Goal: Find specific page/section: Find specific page/section

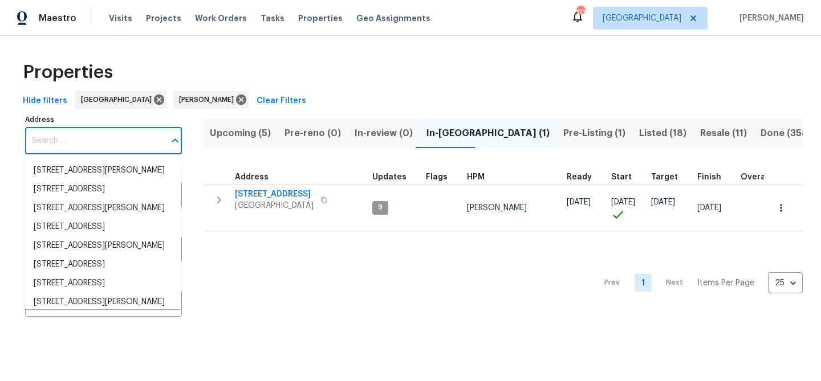
click at [88, 141] on input "Address" at bounding box center [95, 141] width 140 height 27
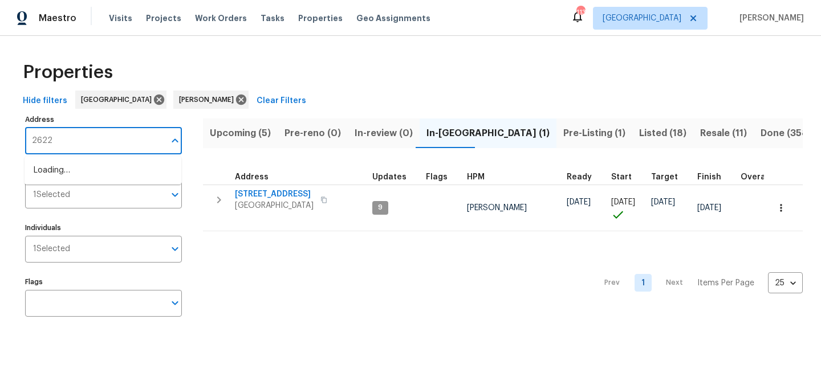
type input "2622"
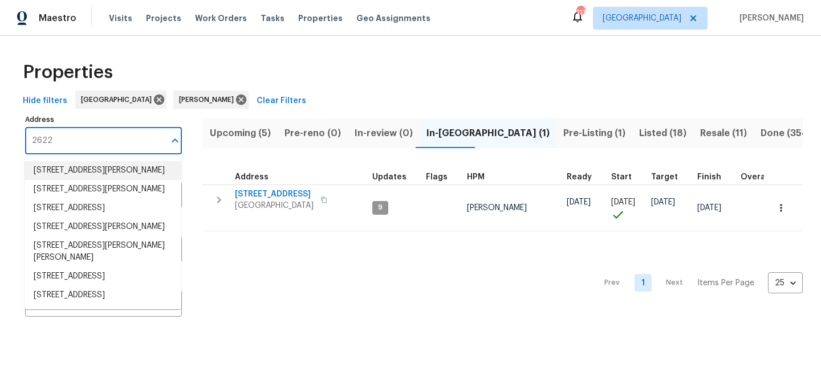
click at [78, 180] on li "[STREET_ADDRESS][PERSON_NAME]" at bounding box center [103, 170] width 157 height 19
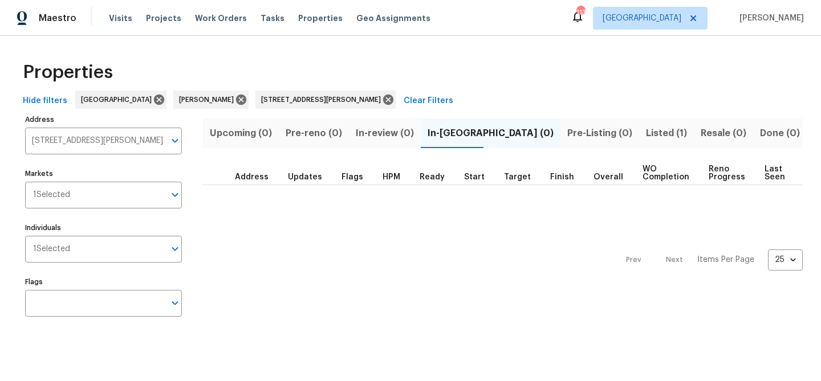
click at [646, 133] on span "Listed (1)" at bounding box center [666, 133] width 41 height 16
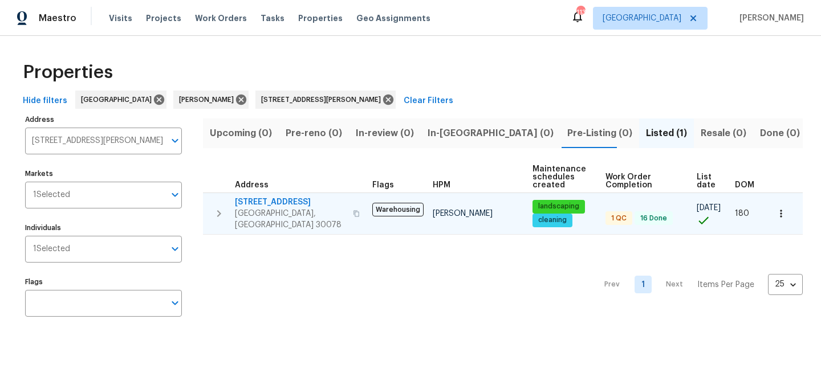
click at [252, 198] on span "[STREET_ADDRESS]" at bounding box center [290, 202] width 111 height 11
click at [275, 196] on td "2622 Abington Dr Snellville, GA 30078" at bounding box center [285, 213] width 165 height 41
click at [276, 201] on span "[STREET_ADDRESS]" at bounding box center [290, 202] width 111 height 11
click at [287, 198] on span "[STREET_ADDRESS]" at bounding box center [290, 202] width 111 height 11
click at [349, 209] on button "button" at bounding box center [356, 213] width 14 height 27
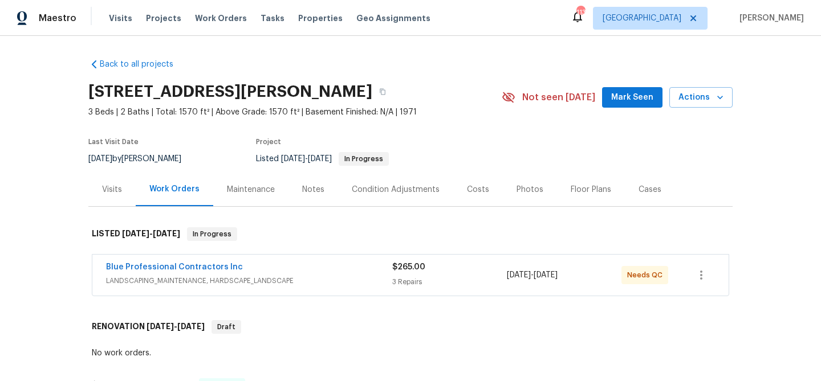
click at [611, 93] on button "Mark Seen" at bounding box center [632, 97] width 60 height 21
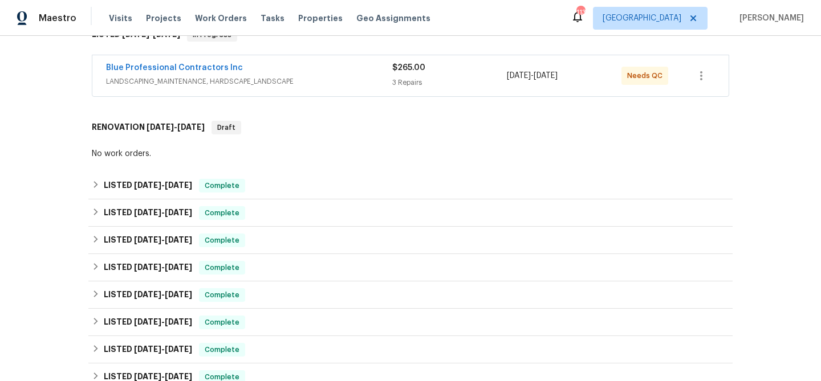
scroll to position [217, 0]
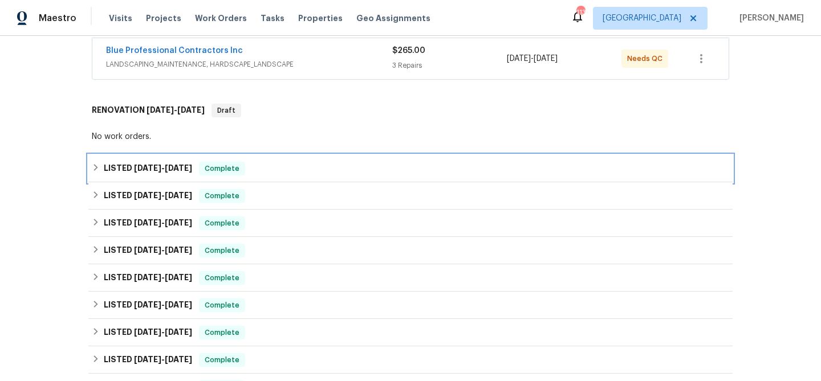
click at [221, 174] on div "Complete" at bounding box center [222, 169] width 46 height 14
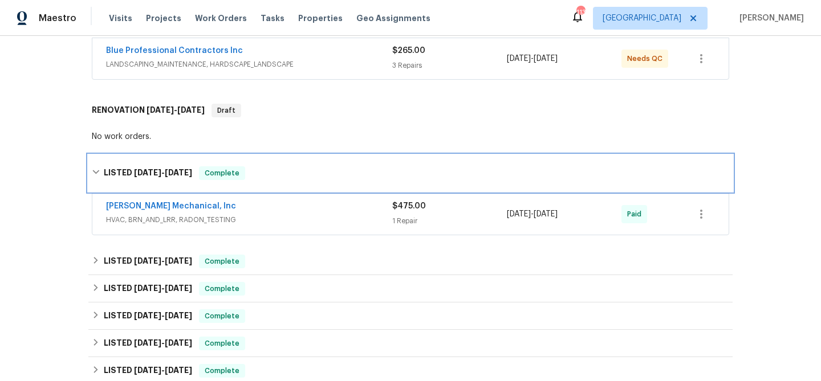
click at [221, 174] on span "Complete" at bounding box center [222, 173] width 44 height 11
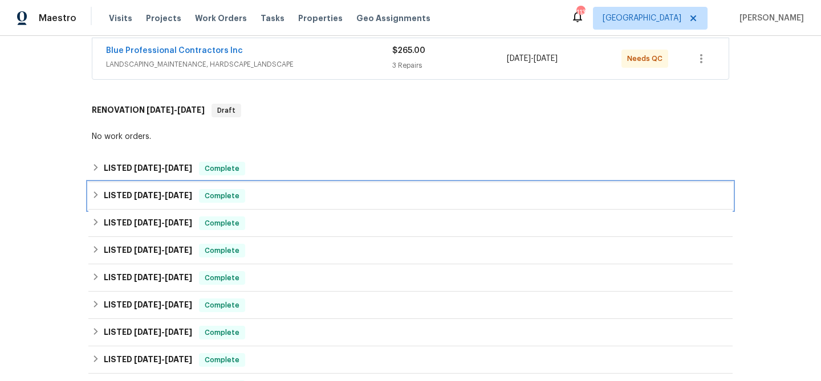
click at [234, 191] on span "Complete" at bounding box center [222, 195] width 44 height 11
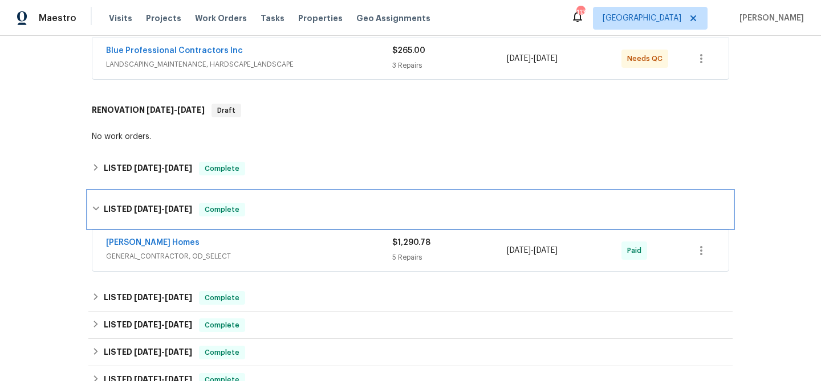
click at [235, 198] on div "LISTED [DATE] - [DATE] Complete" at bounding box center [410, 210] width 644 height 36
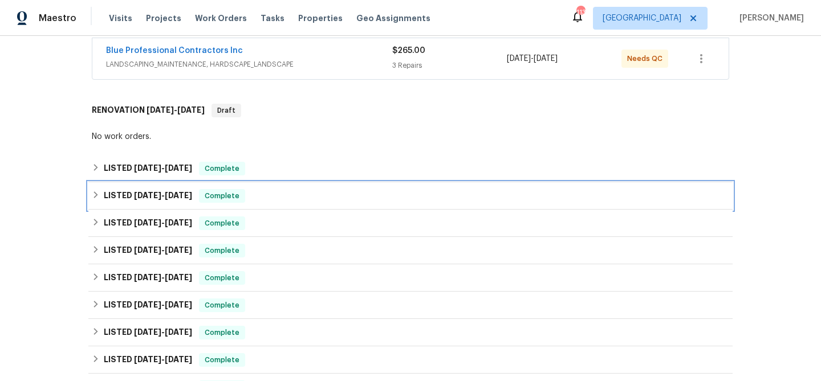
click at [235, 198] on span "Complete" at bounding box center [222, 195] width 44 height 11
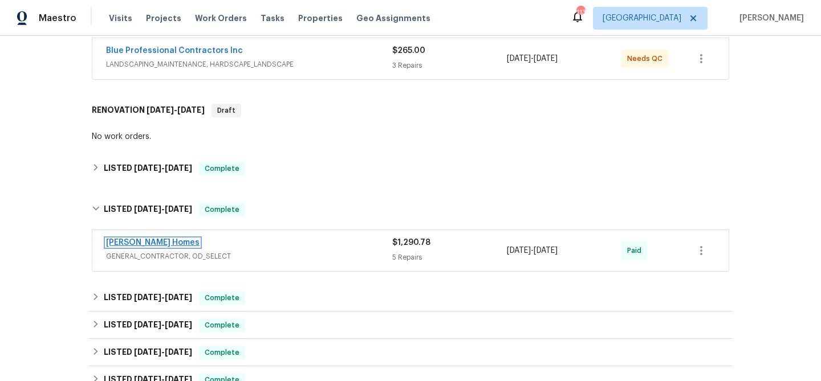
click at [141, 239] on link "[PERSON_NAME] Homes" at bounding box center [152, 243] width 93 height 8
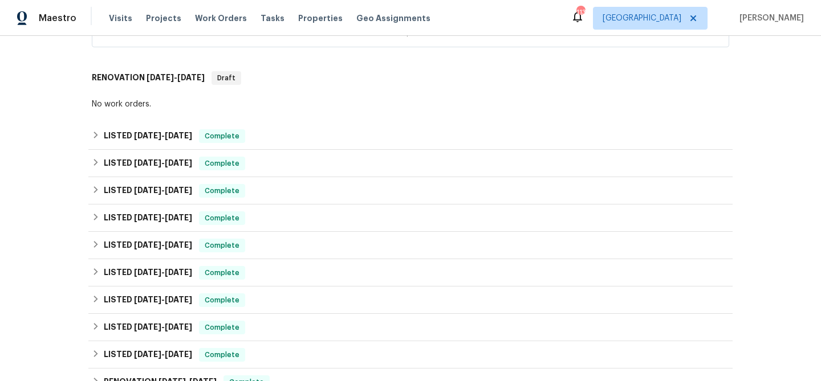
scroll to position [312, 0]
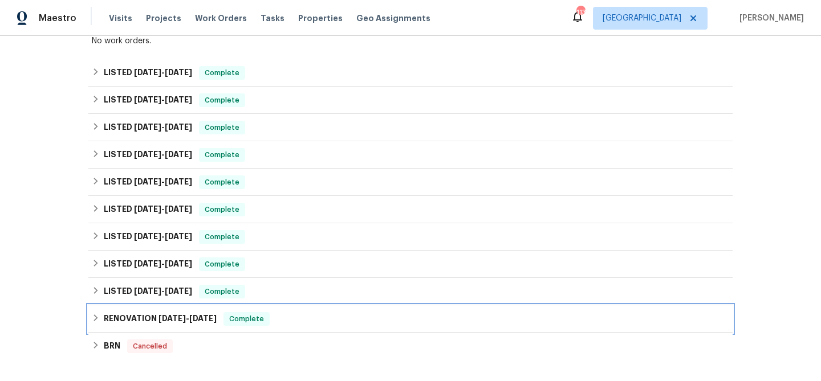
click at [290, 316] on div "RENOVATION 11/13/24 - 11/27/24 Complete" at bounding box center [410, 319] width 637 height 14
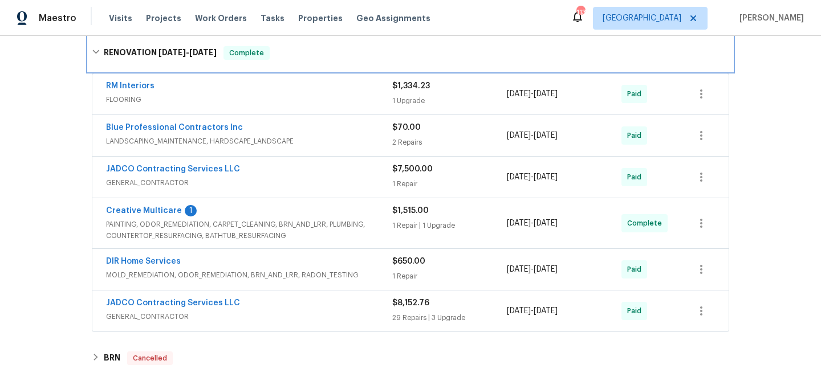
scroll to position [601, 0]
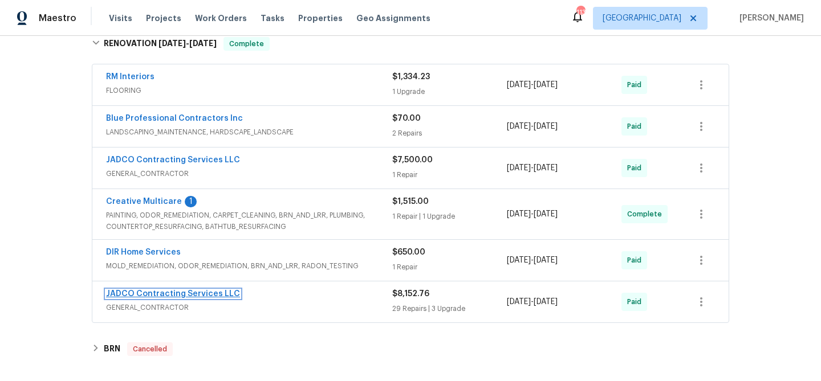
click at [197, 292] on link "JADCO Contracting Services LLC" at bounding box center [173, 294] width 134 height 8
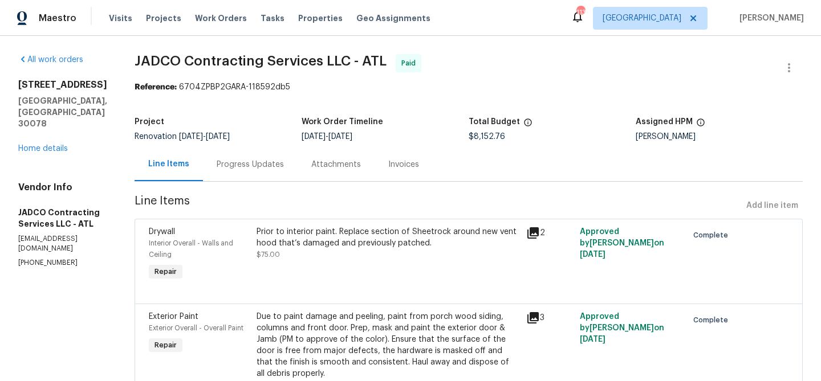
click at [539, 231] on icon at bounding box center [532, 232] width 11 height 11
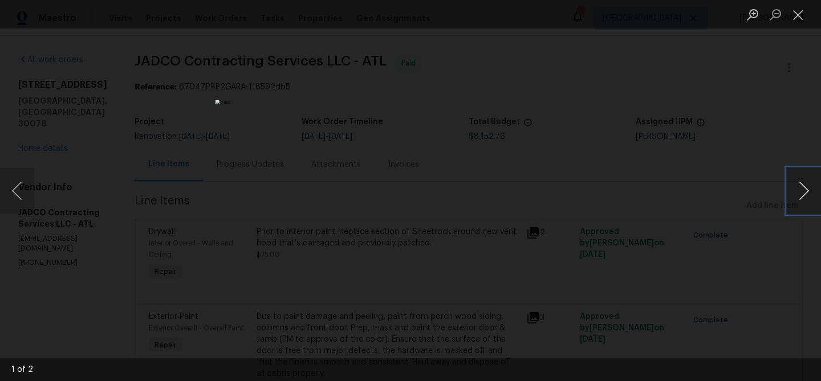
click at [797, 193] on button "Next image" at bounding box center [804, 191] width 34 height 46
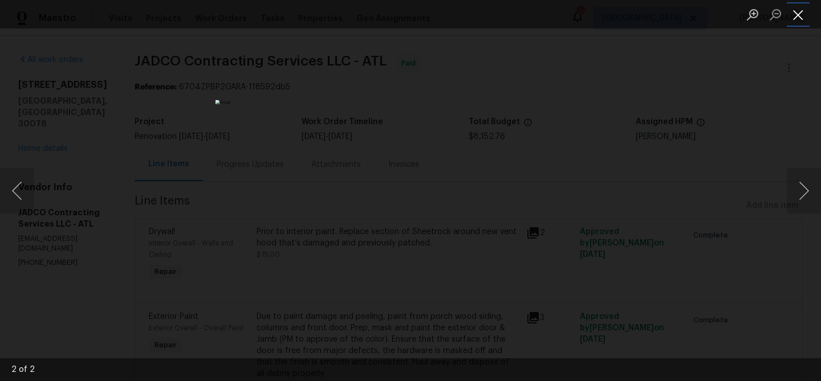
click at [799, 21] on button "Close lightbox" at bounding box center [798, 15] width 23 height 20
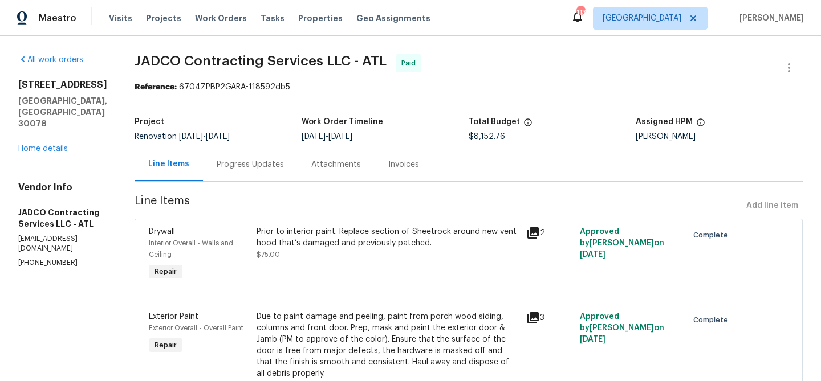
click at [446, 261] on div "Prior to interior paint. Replace section of Sheetrock around new vent hood that…" at bounding box center [388, 243] width 263 height 34
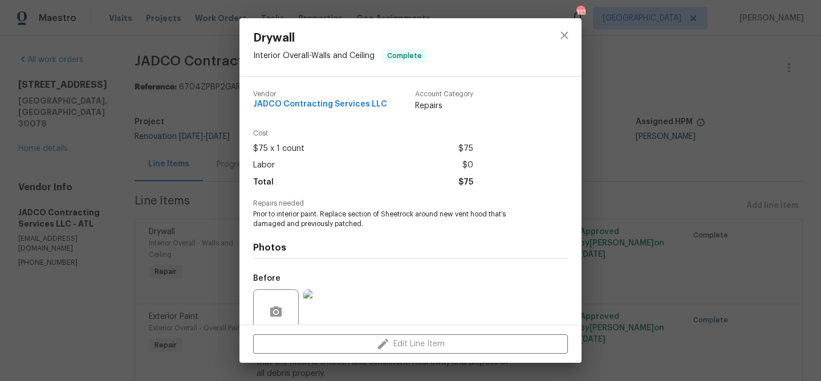
scroll to position [96, 0]
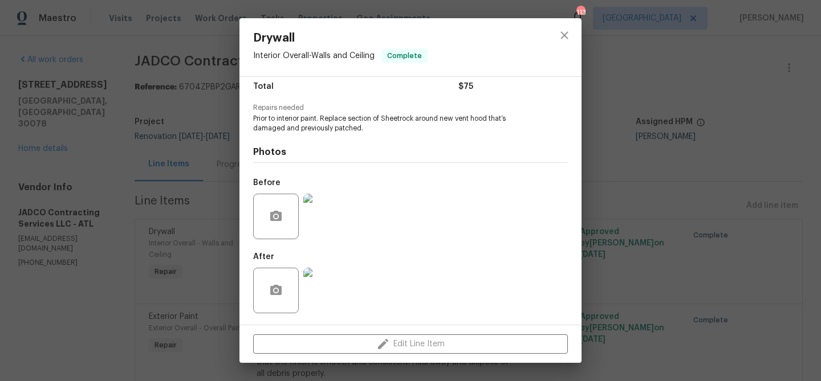
click at [323, 295] on img at bounding box center [326, 291] width 46 height 46
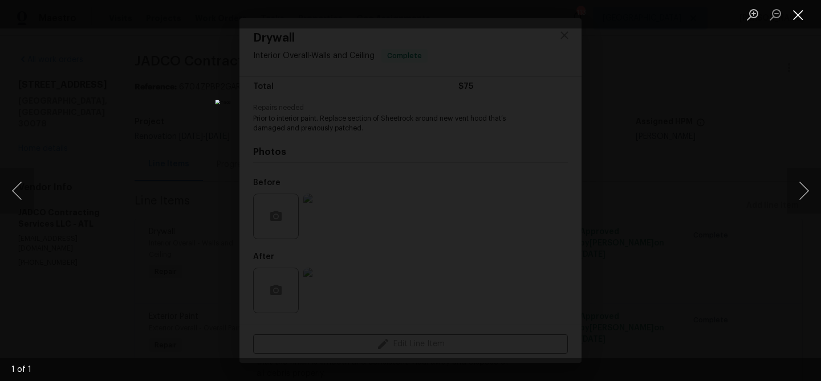
click at [799, 11] on button "Close lightbox" at bounding box center [798, 15] width 23 height 20
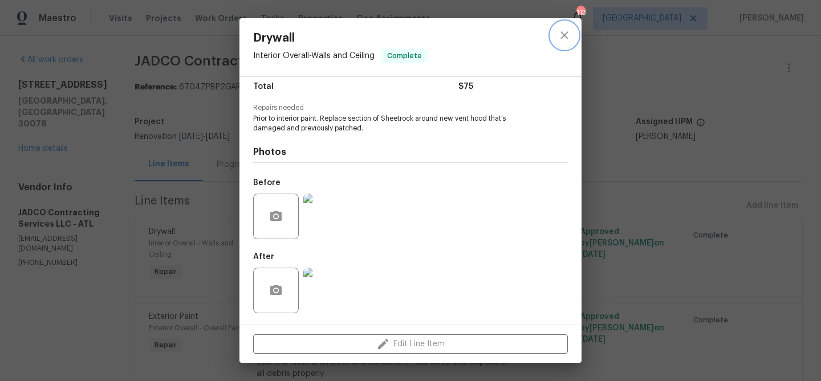
click at [566, 35] on icon "close" at bounding box center [565, 36] width 14 height 14
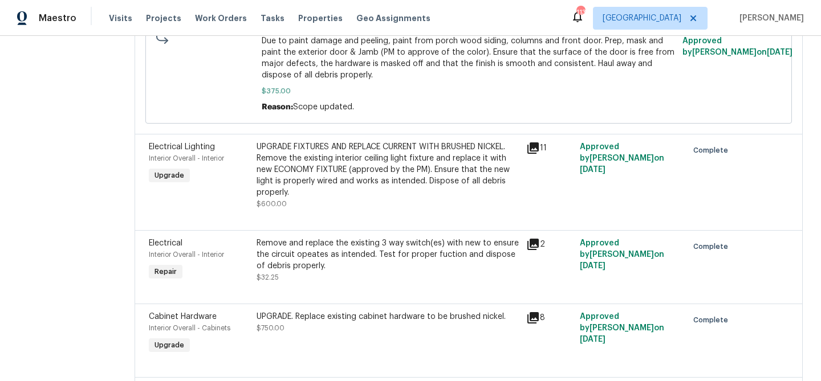
scroll to position [0, 0]
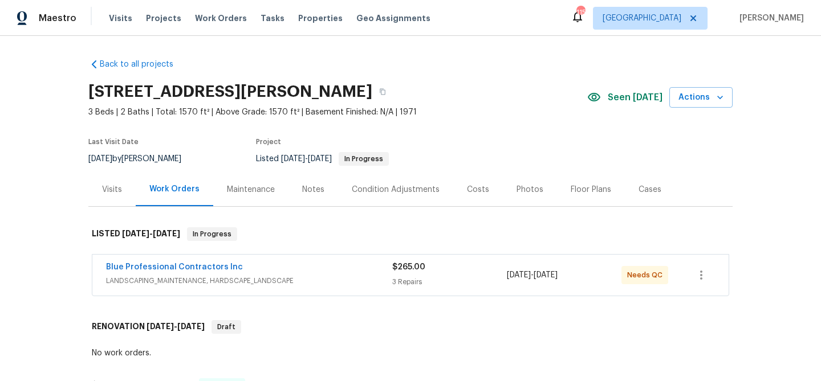
click at [628, 96] on span "Seen today" at bounding box center [635, 97] width 55 height 11
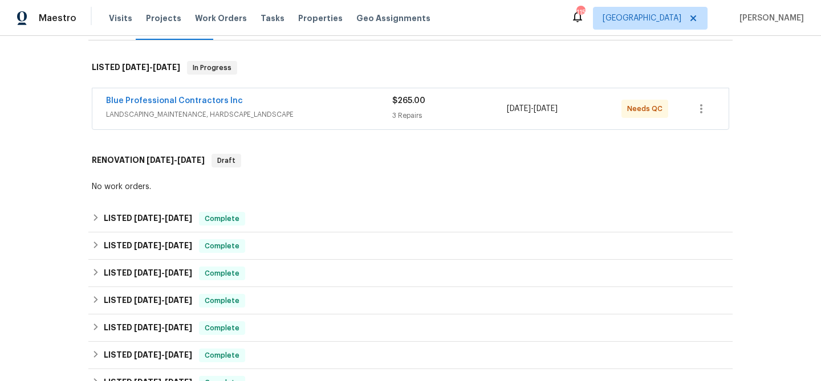
scroll to position [168, 0]
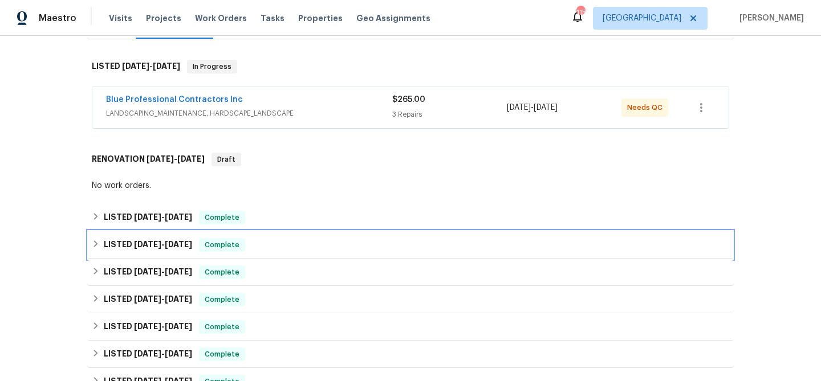
click at [270, 241] on div "LISTED 7/14/25 - 7/16/25 Complete" at bounding box center [410, 245] width 637 height 14
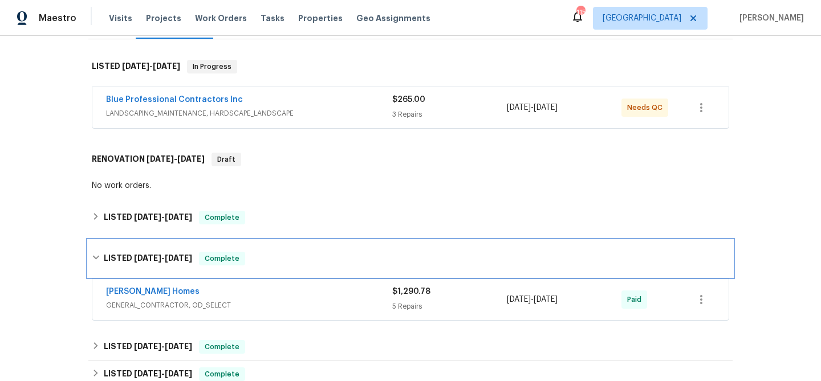
scroll to position [182, 0]
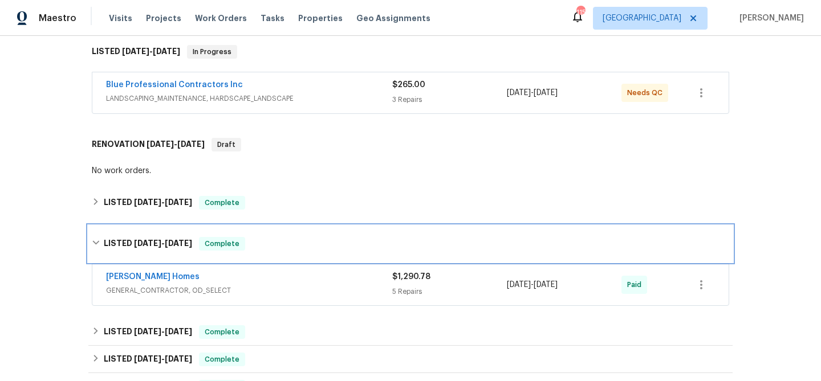
click at [271, 240] on div "LISTED 7/14/25 - 7/16/25 Complete" at bounding box center [410, 244] width 637 height 14
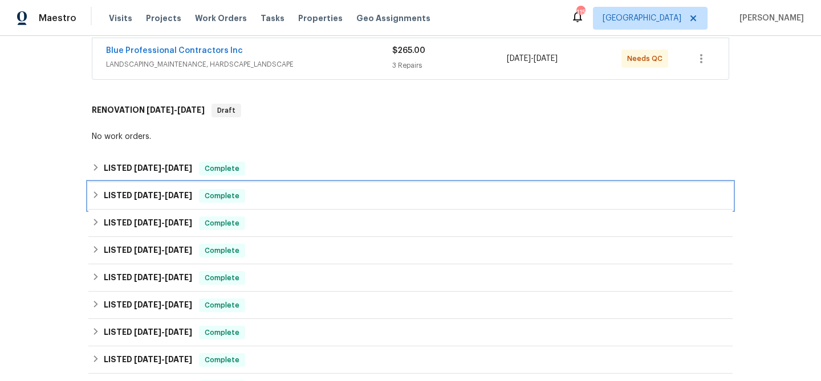
scroll to position [218, 0]
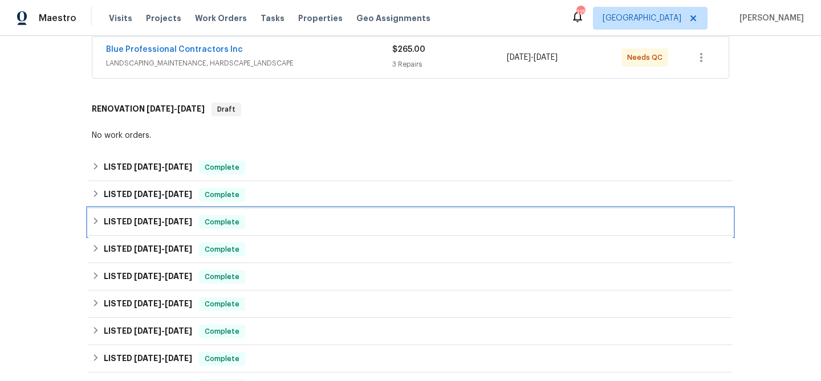
click at [290, 221] on div "LISTED 6/23/25 - 6/24/25 Complete" at bounding box center [410, 222] width 637 height 14
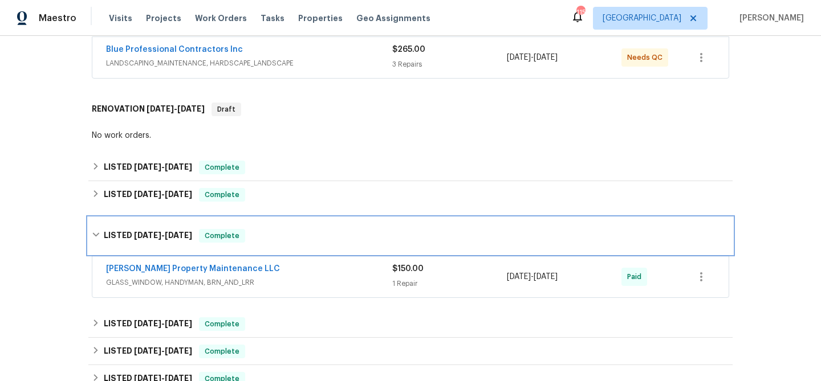
click at [288, 225] on div "LISTED 6/23/25 - 6/24/25 Complete" at bounding box center [410, 236] width 644 height 36
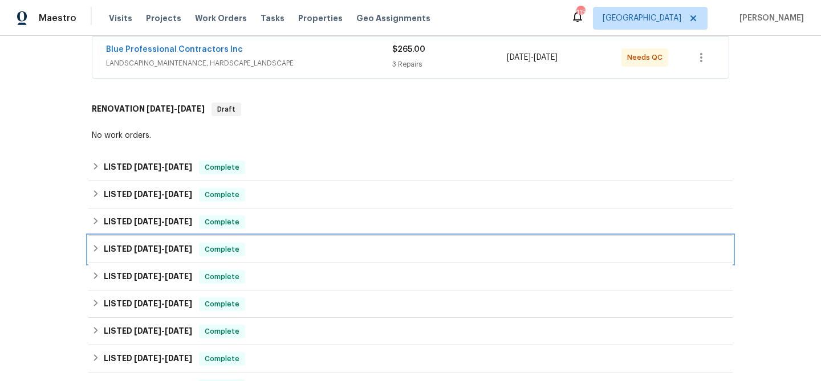
click at [301, 252] on div "LISTED 4/22/25 - 4/24/25 Complete" at bounding box center [410, 250] width 637 height 14
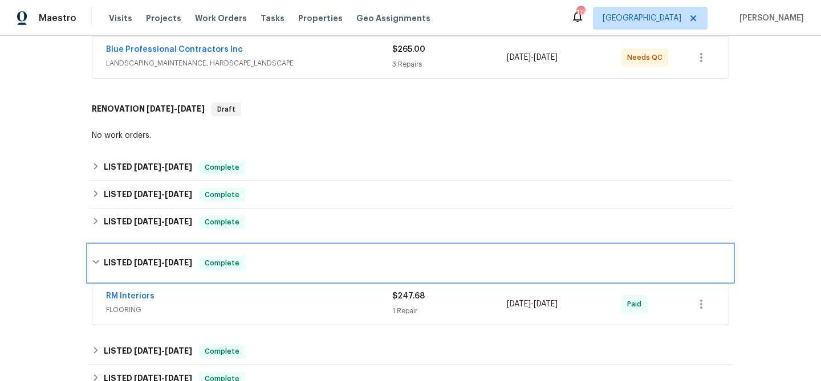
click at [301, 252] on div "LISTED 4/22/25 - 4/24/25 Complete" at bounding box center [410, 263] width 644 height 36
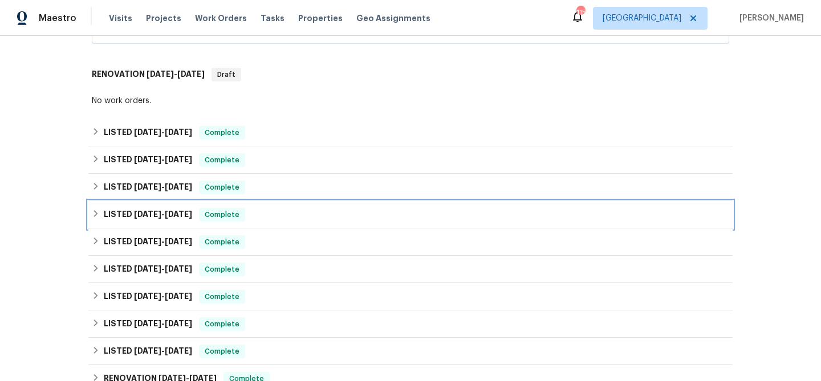
scroll to position [254, 0]
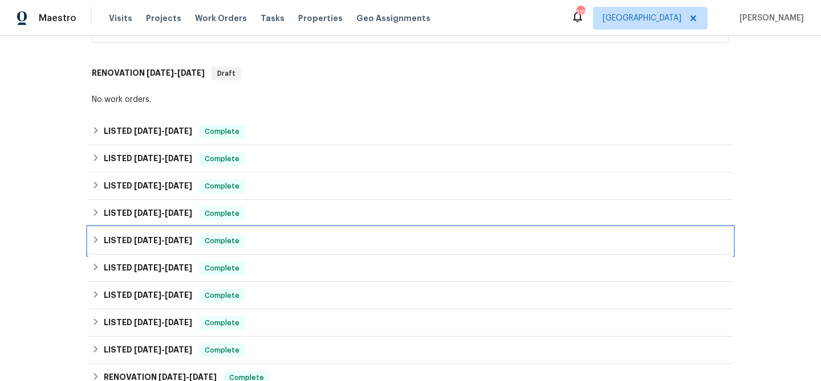
click at [301, 239] on div "LISTED 4/1/25 - 4/3/25 Complete" at bounding box center [410, 241] width 637 height 14
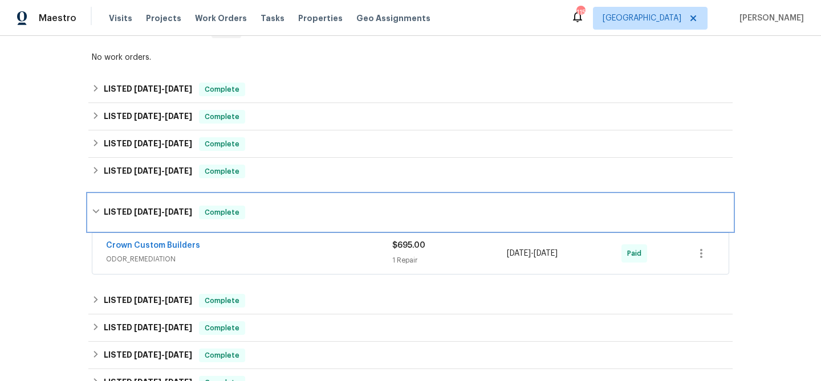
scroll to position [302, 0]
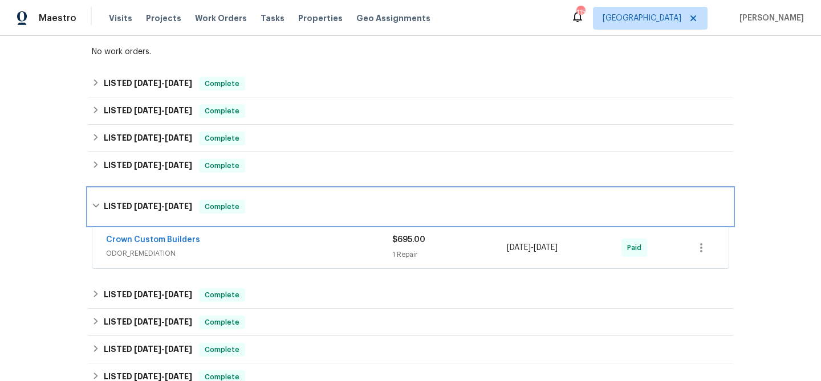
click at [300, 209] on div "LISTED 4/1/25 - 4/3/25 Complete" at bounding box center [410, 207] width 637 height 14
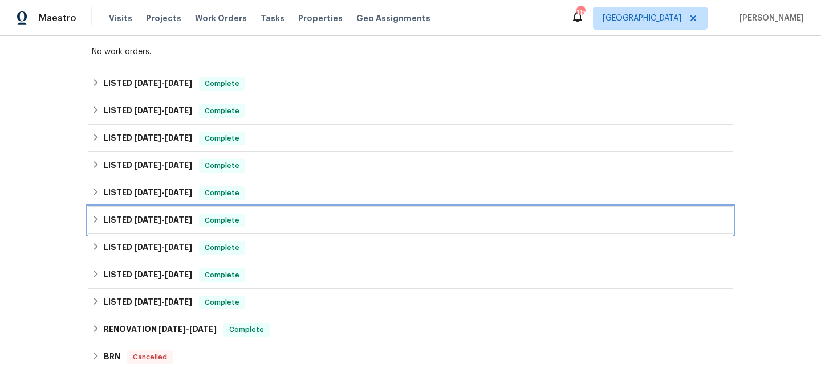
click at [297, 214] on div "LISTED 3/5/25 - 3/19/25 Complete" at bounding box center [410, 221] width 637 height 14
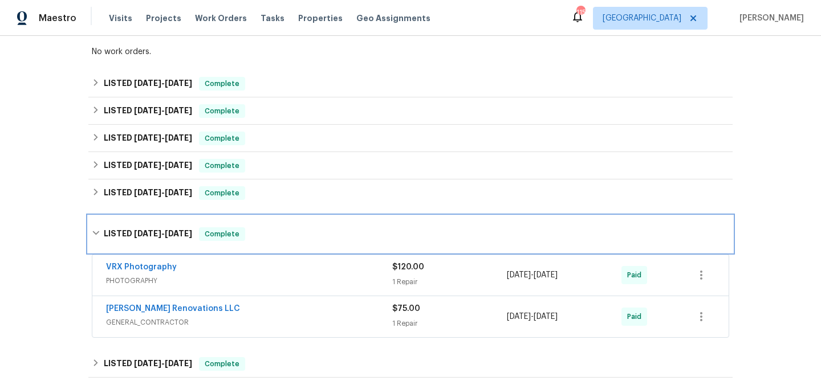
click at [293, 223] on div "LISTED 3/5/25 - 3/19/25 Complete" at bounding box center [410, 234] width 644 height 36
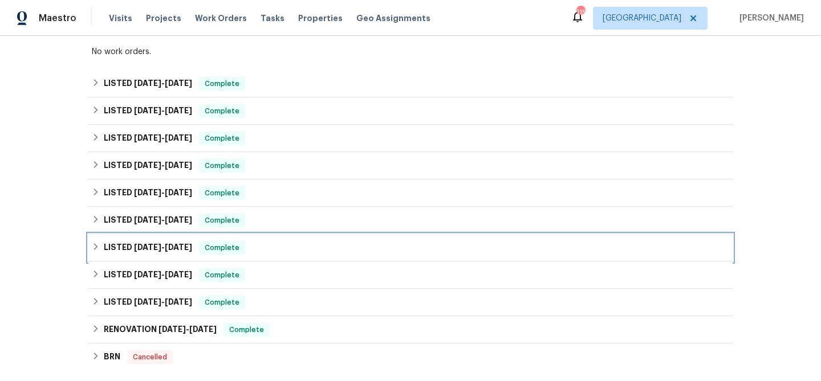
click at [290, 242] on div "LISTED 2/4/25 - 2/7/25 Complete" at bounding box center [410, 248] width 637 height 14
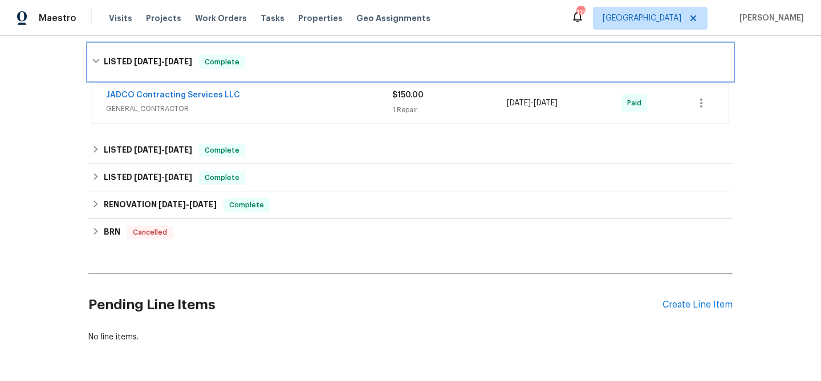
scroll to position [508, 0]
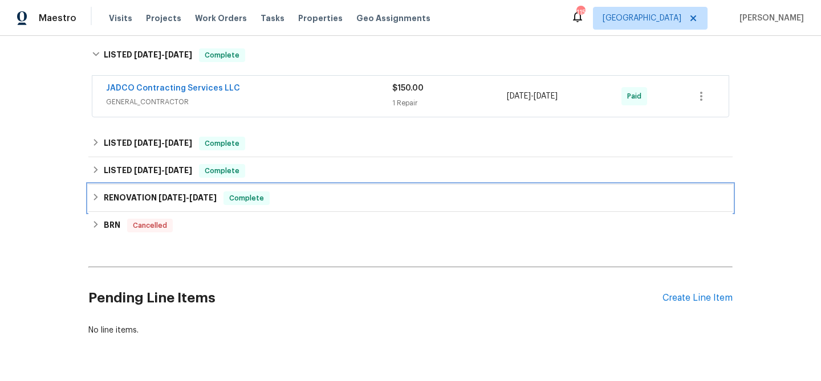
click at [314, 196] on div "RENOVATION 11/13/24 - 11/27/24 Complete" at bounding box center [410, 199] width 637 height 14
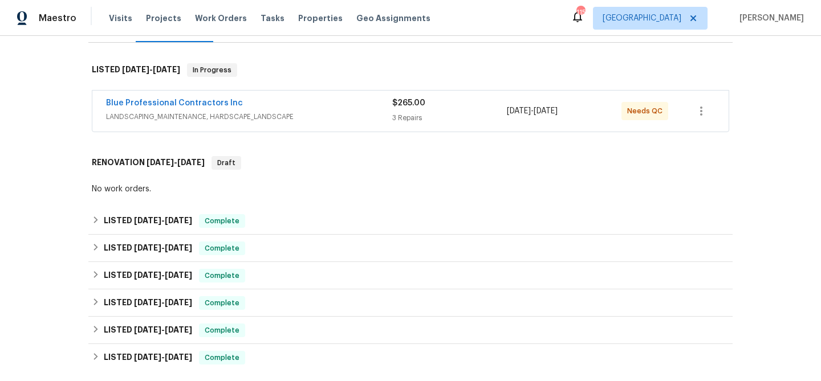
scroll to position [165, 0]
